Goal: Task Accomplishment & Management: Manage account settings

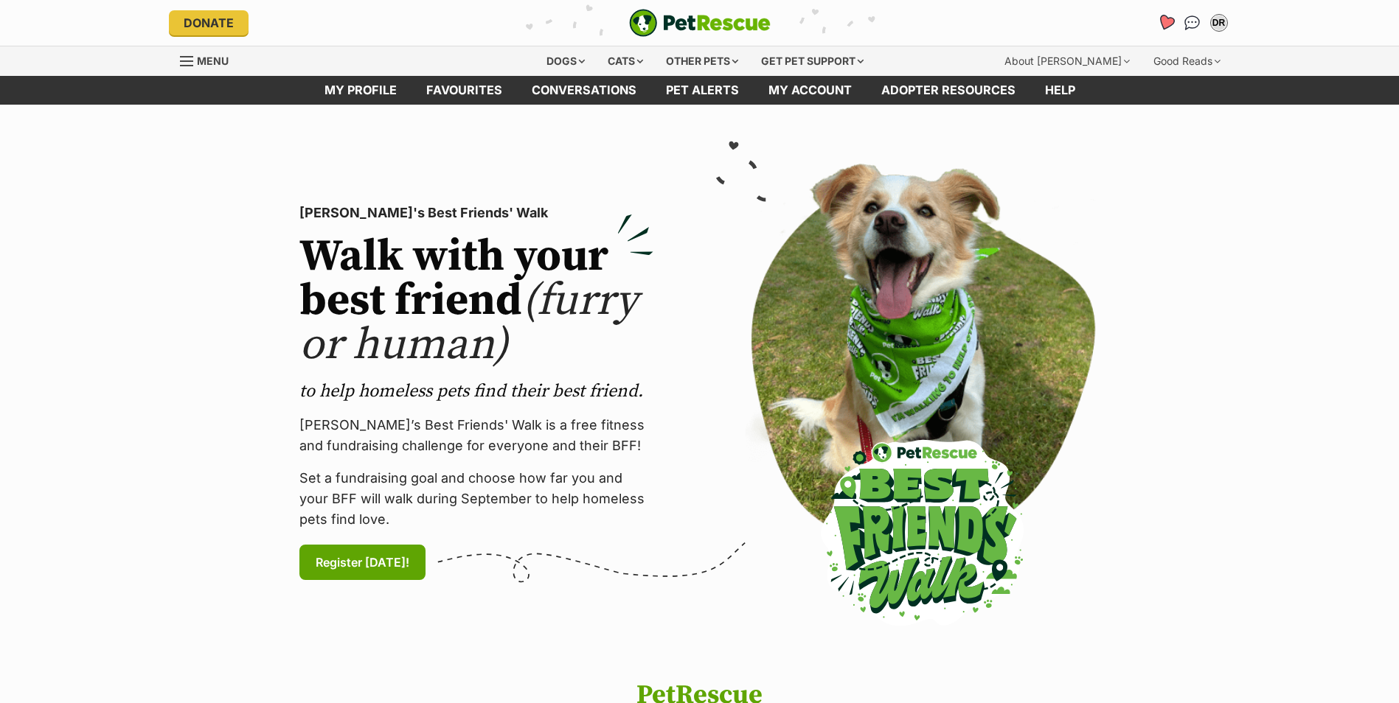
click at [1166, 19] on icon "Favourites" at bounding box center [1165, 22] width 18 height 17
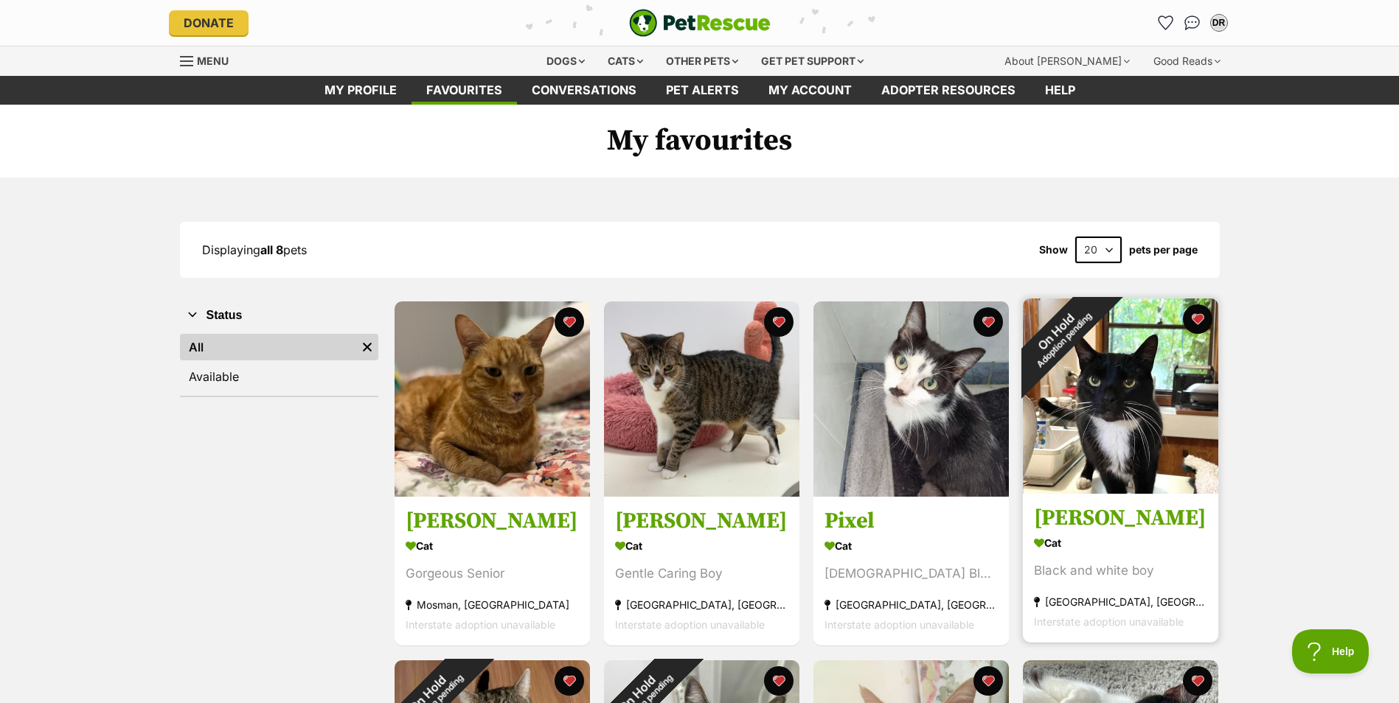
click at [1096, 366] on div "On Hold Adoption pending" at bounding box center [1060, 336] width 74 height 74
